Goal: Navigation & Orientation: Go to known website

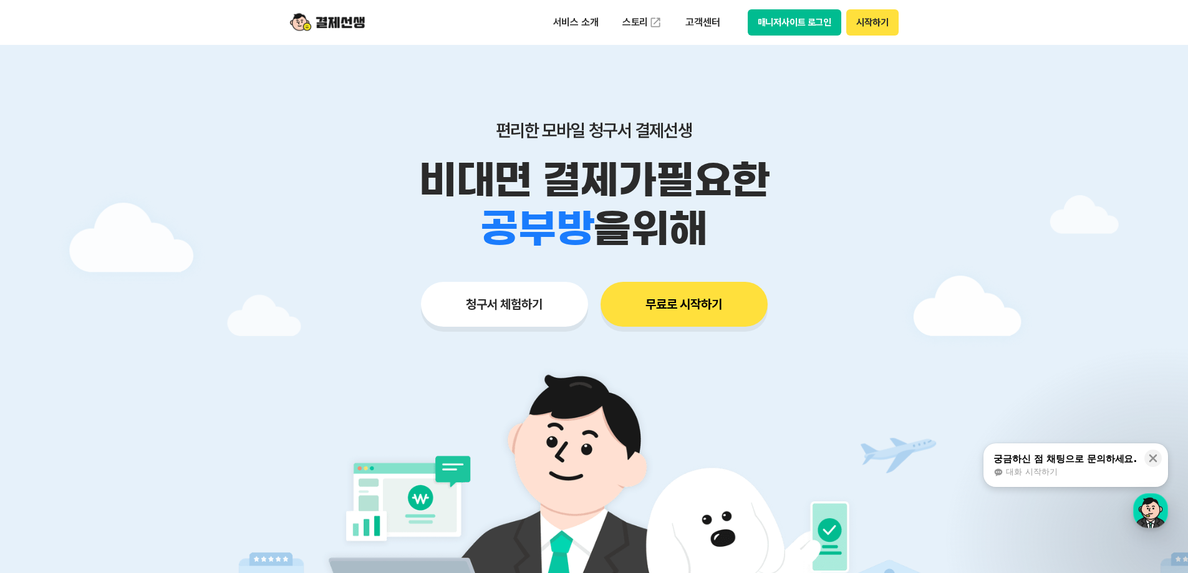
click at [776, 28] on button "매니저사이트 로그인" at bounding box center [795, 22] width 94 height 26
click at [802, 17] on button "매니저사이트 로그인" at bounding box center [795, 22] width 94 height 26
click at [779, 9] on div "서비스 소개 스토리 고객센터 매니저사이트 로그인 시작하기" at bounding box center [594, 22] width 638 height 45
click at [781, 13] on button "매니저사이트 로그인" at bounding box center [795, 22] width 94 height 26
click at [820, 19] on button "매니저사이트 로그인" at bounding box center [795, 22] width 94 height 26
